Goal: Information Seeking & Learning: Learn about a topic

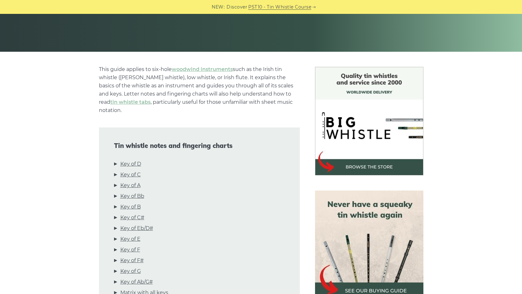
scroll to position [146, 0]
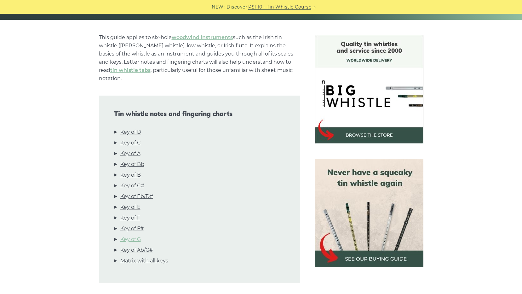
click at [136, 235] on link "Key of G" at bounding box center [130, 239] width 20 height 8
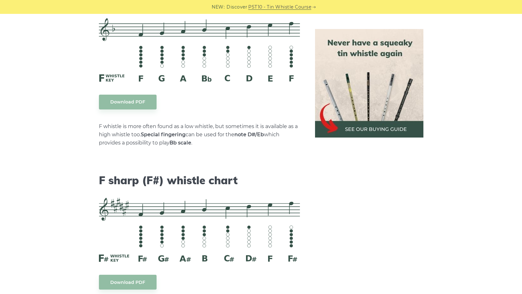
scroll to position [2914, 0]
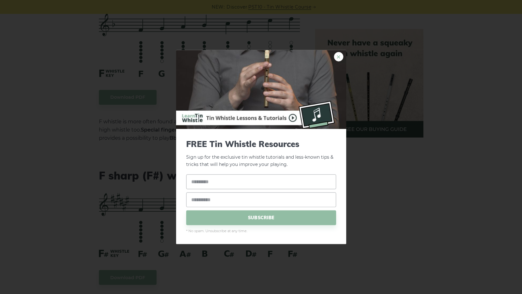
click at [338, 55] on link "×" at bounding box center [338, 56] width 9 height 9
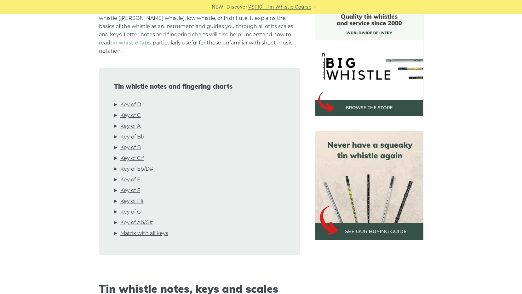
scroll to position [200, 0]
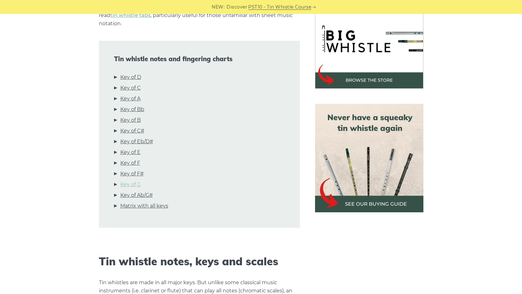
click at [134, 180] on link "Key of G" at bounding box center [130, 184] width 20 height 8
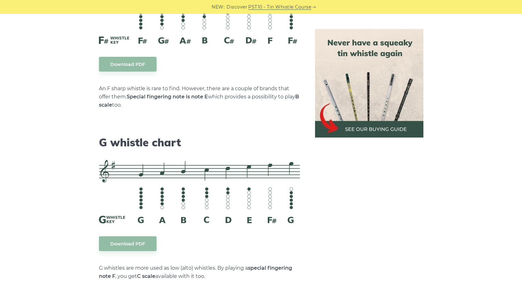
scroll to position [3223, 0]
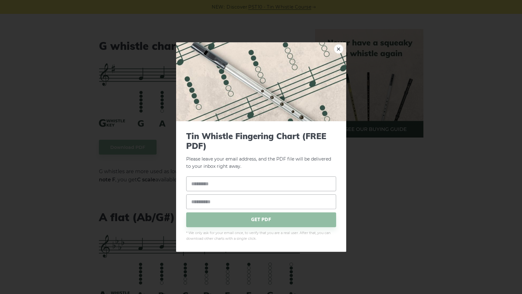
click at [339, 47] on link "×" at bounding box center [338, 48] width 9 height 9
